Goal: Task Accomplishment & Management: Use online tool/utility

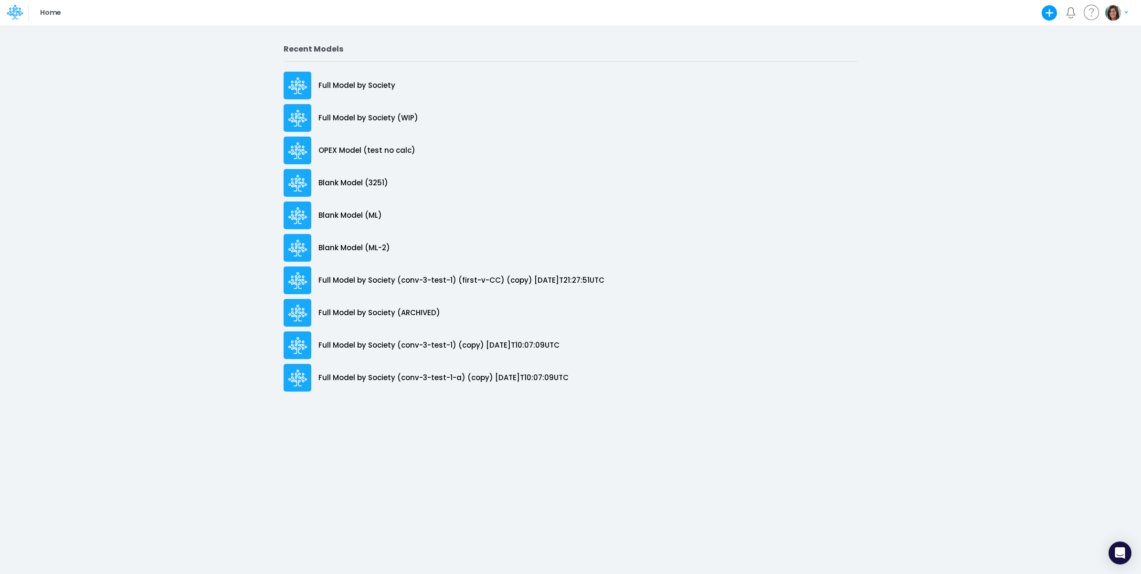
click at [1116, 14] on img "button" at bounding box center [1113, 13] width 16 height 16
click at [867, 17] on div "Home Create new model Blank Model Use a template My profile settings Log out" at bounding box center [570, 13] width 1027 height 26
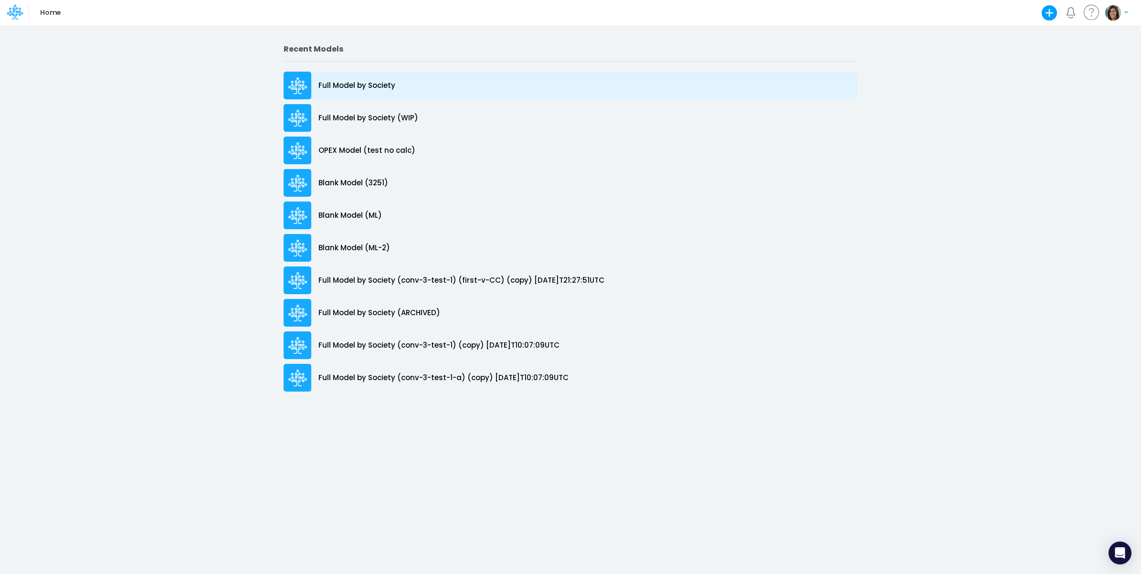
click at [399, 76] on div "Full Model by Society" at bounding box center [570, 86] width 574 height 28
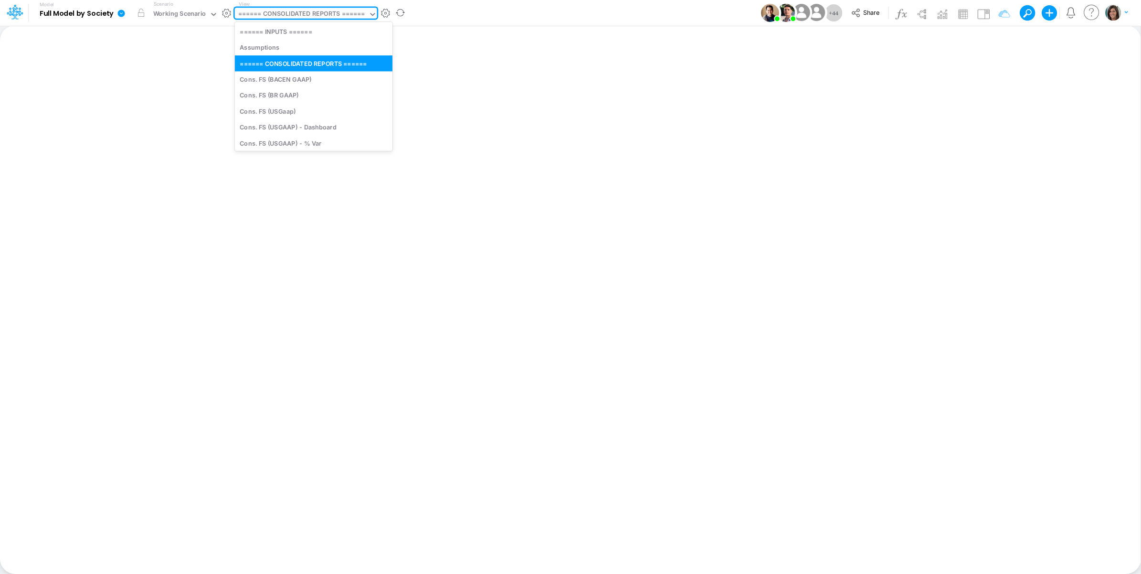
click at [317, 15] on div "====== CONSOLIDATED REPORTS ======" at bounding box center [301, 14] width 127 height 11
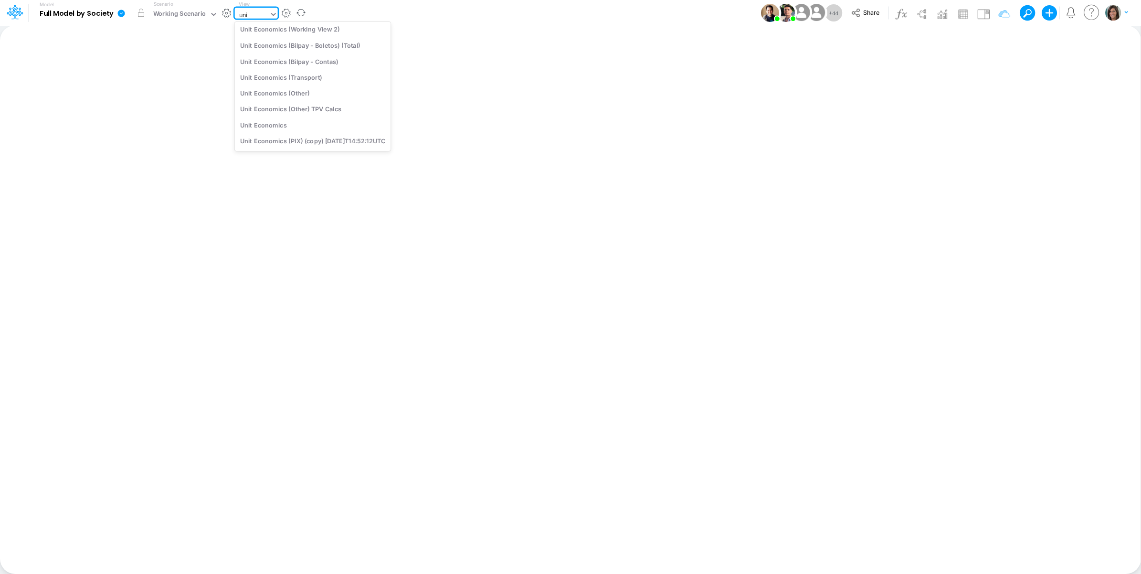
scroll to position [91, 0]
type input "unit"
click at [318, 122] on div "Unit Economics" at bounding box center [313, 125] width 156 height 16
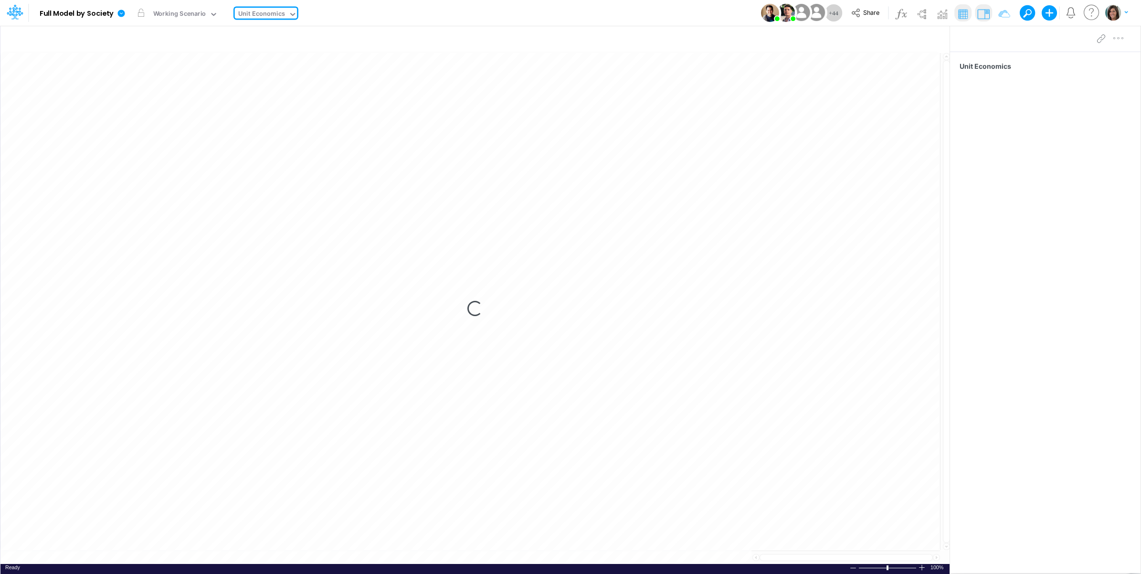
click at [458, 13] on div "Model Full Model by Society Edit model settings Duplicate Import QuickBooks Qui…" at bounding box center [570, 13] width 1027 height 26
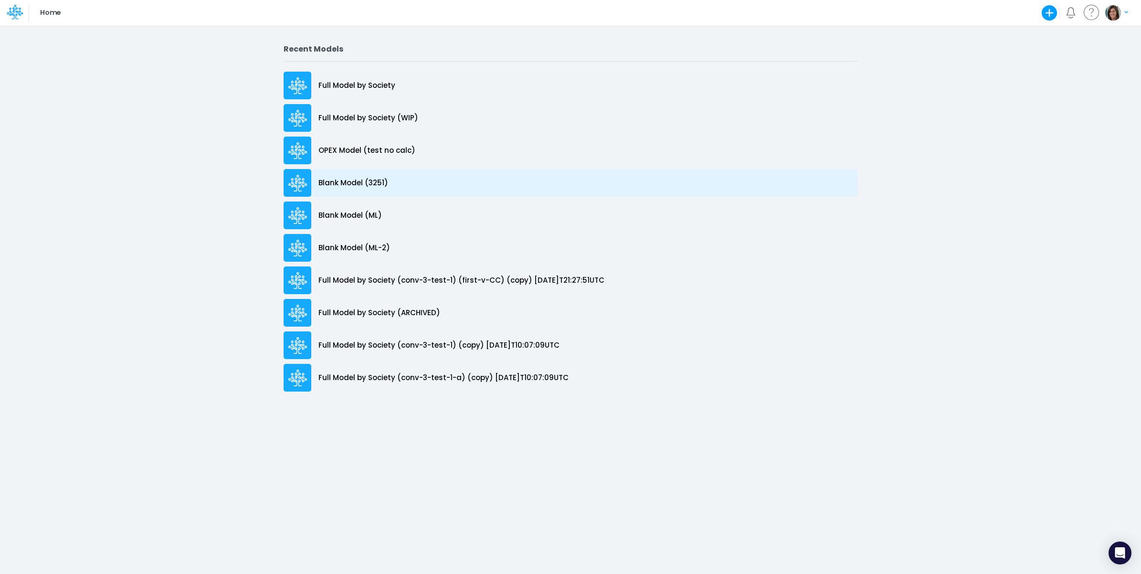
click at [428, 187] on div "Blank Model (3251)" at bounding box center [570, 183] width 574 height 28
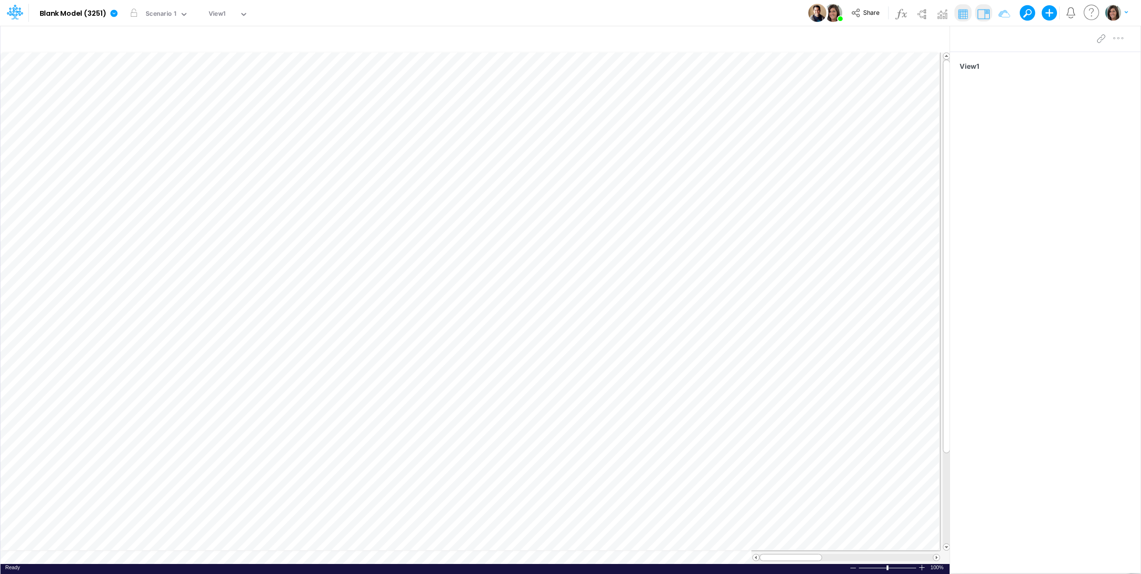
scroll to position [0, 0]
drag, startPoint x: 376, startPoint y: 172, endPoint x: 384, endPoint y: 172, distance: 8.1
click at [377, 172] on icon "button" at bounding box center [381, 175] width 14 height 10
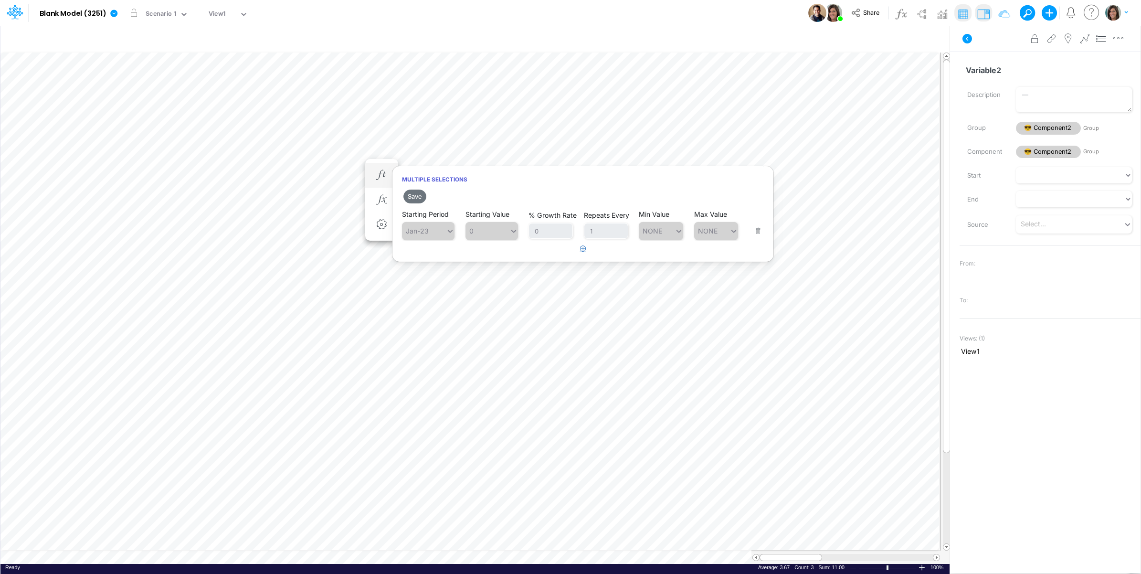
click at [582, 249] on icon "button" at bounding box center [583, 248] width 6 height 6
